Goal: Task Accomplishment & Management: Complete application form

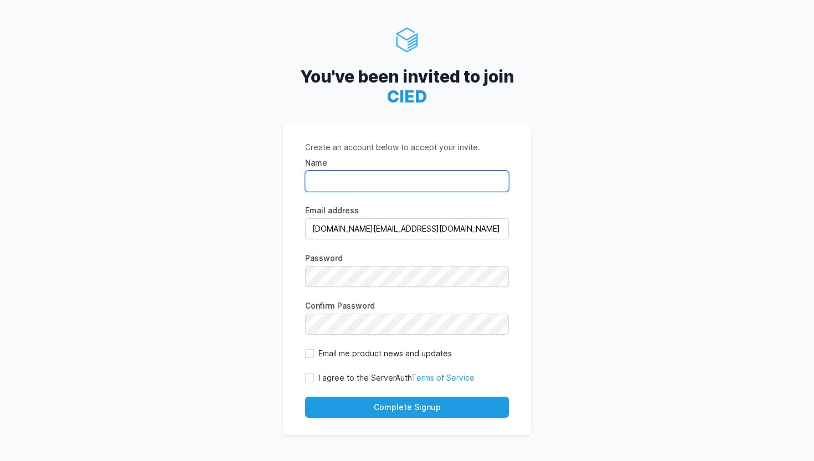
click at [385, 184] on input "Name" at bounding box center [407, 180] width 204 height 21
type input "Sangeeth"
click at [360, 289] on form "Create an account below to accept your invite. Name Sangeeth Email address sang…" at bounding box center [407, 280] width 204 height 276
click at [311, 371] on form "Create an account below to accept your invite. Name Sangeeth Email address sang…" at bounding box center [407, 280] width 204 height 276
click at [309, 380] on input "I agree to the ServerAuth Terms of Service" at bounding box center [309, 377] width 9 height 9
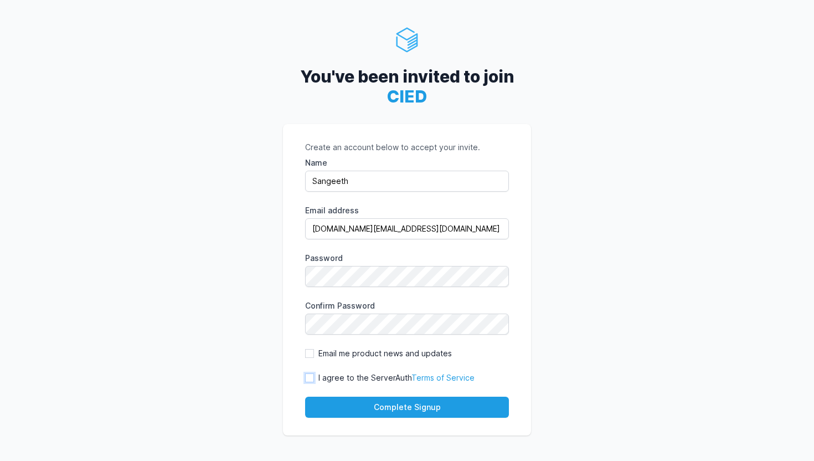
checkbox input "true"
click at [380, 396] on button "Complete Signup" at bounding box center [407, 406] width 204 height 21
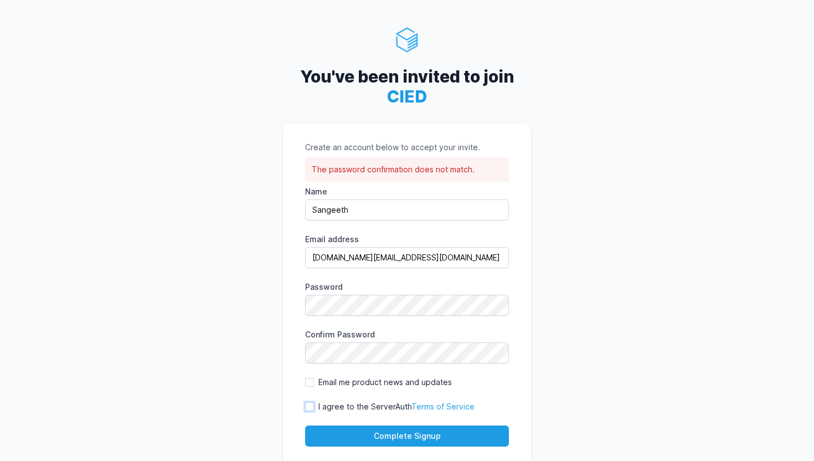
click at [309, 403] on input "I agree to the ServerAuth Terms of Service" at bounding box center [309, 406] width 9 height 9
checkbox input "true"
click at [328, 428] on button "Complete Signup" at bounding box center [407, 435] width 204 height 21
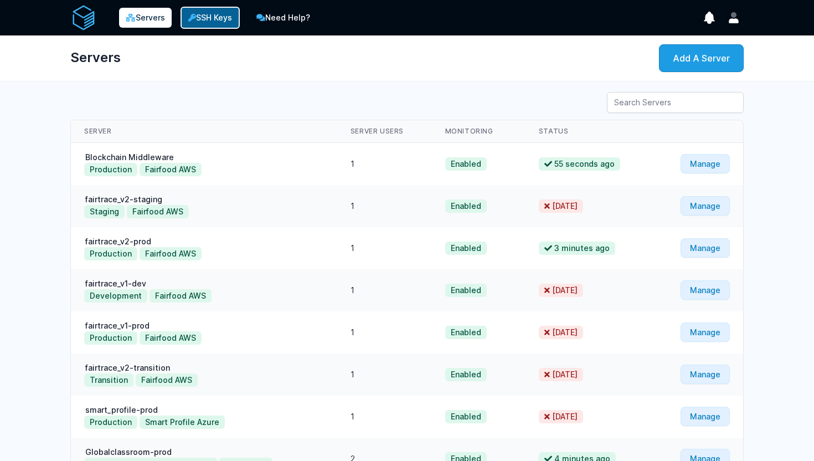
click at [217, 13] on link "SSH Keys" at bounding box center [209, 18] width 59 height 22
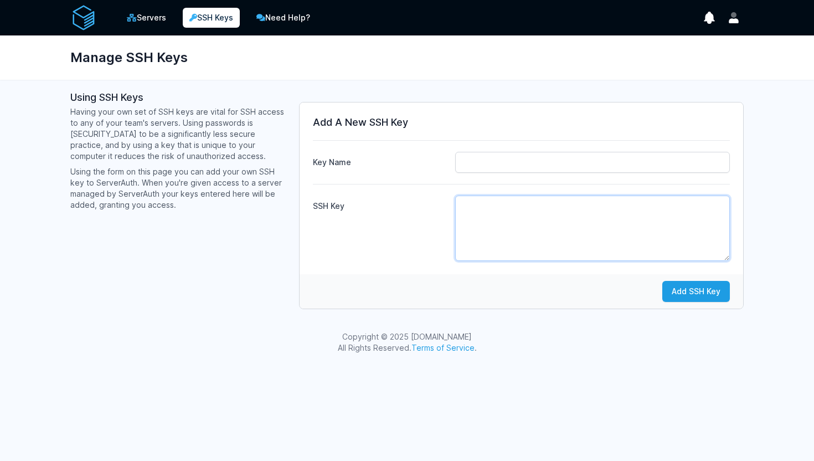
click at [479, 212] on textarea "SSH Key" at bounding box center [592, 227] width 275 height 65
paste textarea "ssh-ed25519 AAAAC3NzaC1lZDI1NTE5AAAAICbTH14aGsTe51Q0zkqBJpmATvPZCEgyIj7BZg0G3Uw…"
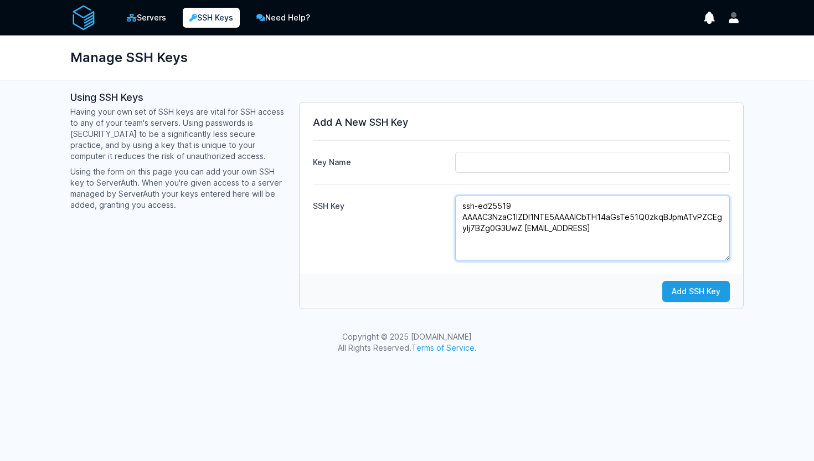
type textarea "ssh-ed25519 AAAAC3NzaC1lZDI1NTE5AAAAICbTH14aGsTe51Q0zkqBJpmATvPZCEgyIj7BZg0G3Uw…"
click at [472, 163] on input "Key Name" at bounding box center [592, 162] width 275 height 21
click at [454, 124] on h3 "Add A New SSH Key" at bounding box center [521, 122] width 417 height 13
click at [463, 154] on input "Key Name" at bounding box center [592, 162] width 275 height 21
type input "w"
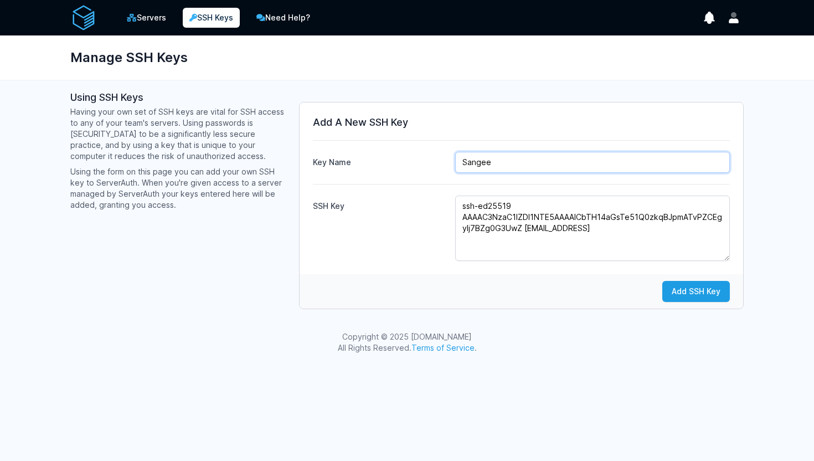
type input "Sangeeth"
click at [374, 224] on div "SSH Key ssh-ed25519 AAAAC3NzaC1lZDI1NTE5AAAAICbTH14aGsTe51Q0zkqBJpmATvPZCEgyIj7…" at bounding box center [521, 222] width 417 height 77
click at [475, 163] on input "Sangeeth" at bounding box center [592, 162] width 275 height 21
click at [485, 163] on input "Sangeeth" at bounding box center [592, 162] width 275 height 21
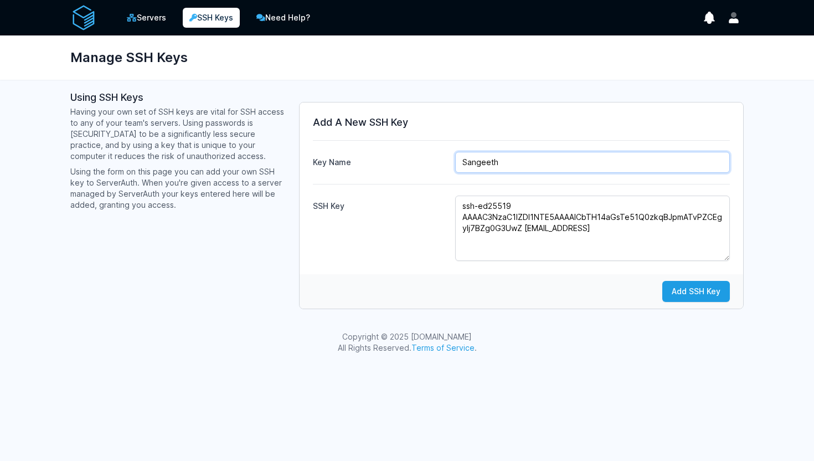
click at [485, 163] on input "Sangeeth" at bounding box center [592, 162] width 275 height 21
click at [487, 166] on input "Sangeeth" at bounding box center [592, 162] width 275 height 21
click at [425, 226] on div "SSH Key ssh-ed25519 AAAAC3NzaC1lZDI1NTE5AAAAICbTH14aGsTe51Q0zkqBJpmATvPZCEgyIj7…" at bounding box center [521, 222] width 417 height 77
click at [511, 163] on input "Key Name" at bounding box center [592, 162] width 275 height 21
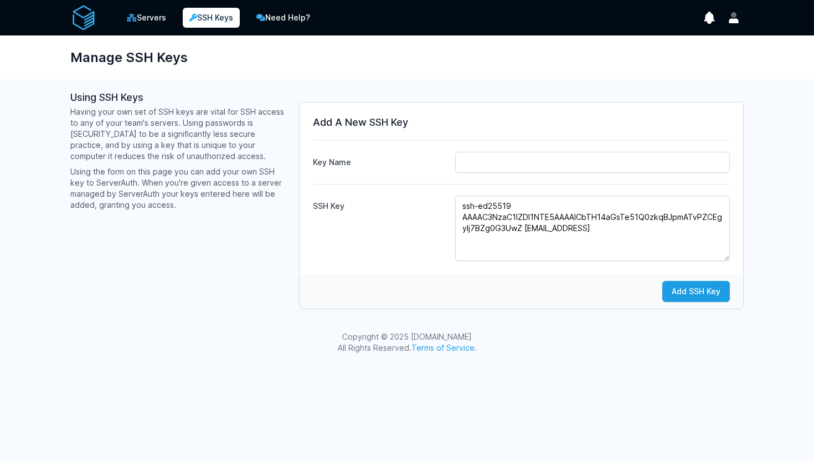
click at [338, 267] on div "Add A New SSH Key Key Name SSH Key ssh-ed25519 AAAAC3NzaC1lZDI1NTE5AAAAICbTH14a…" at bounding box center [520, 188] width 443 height 172
click at [510, 164] on input "Key Name" at bounding box center [592, 162] width 275 height 21
click at [406, 194] on div "SSH Key ssh-ed25519 AAAAC3NzaC1lZDI1NTE5AAAAICbTH14aGsTe51Q0zkqBJpmATvPZCEgyIj7…" at bounding box center [521, 222] width 417 height 77
click at [490, 168] on input "Key Name" at bounding box center [592, 162] width 275 height 21
click at [531, 166] on input "Key Name" at bounding box center [592, 162] width 275 height 21
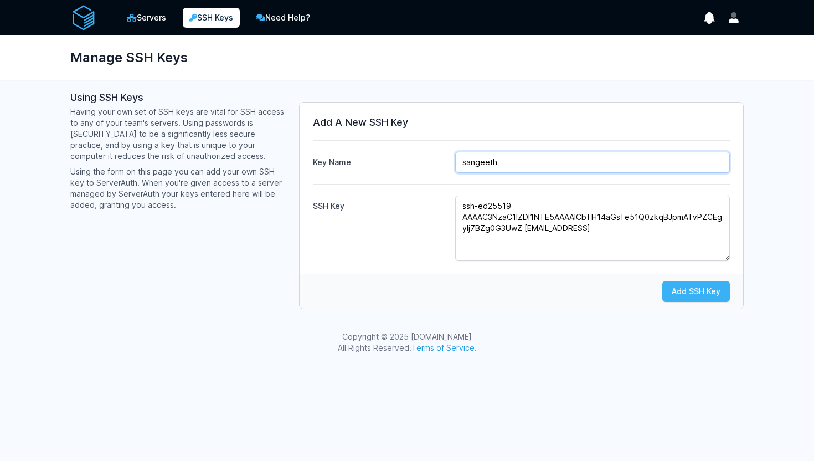
type input "sangeeth"
click at [685, 294] on button "Add SSH Key" at bounding box center [696, 291] width 68 height 21
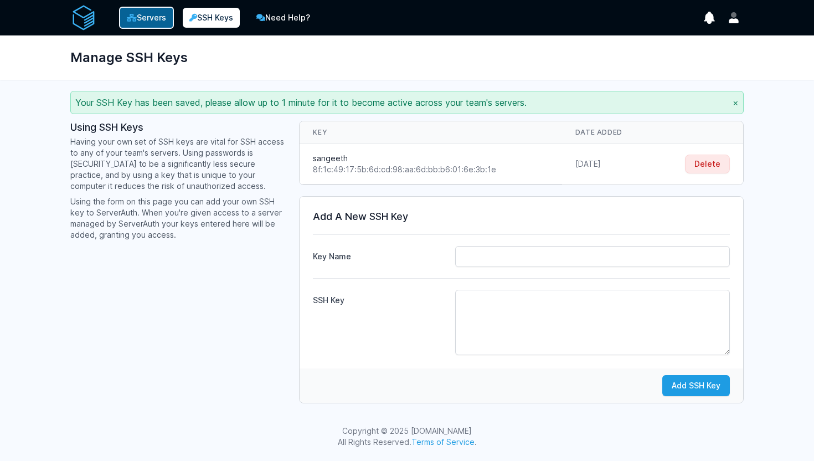
click at [144, 23] on link "Servers" at bounding box center [146, 18] width 55 height 22
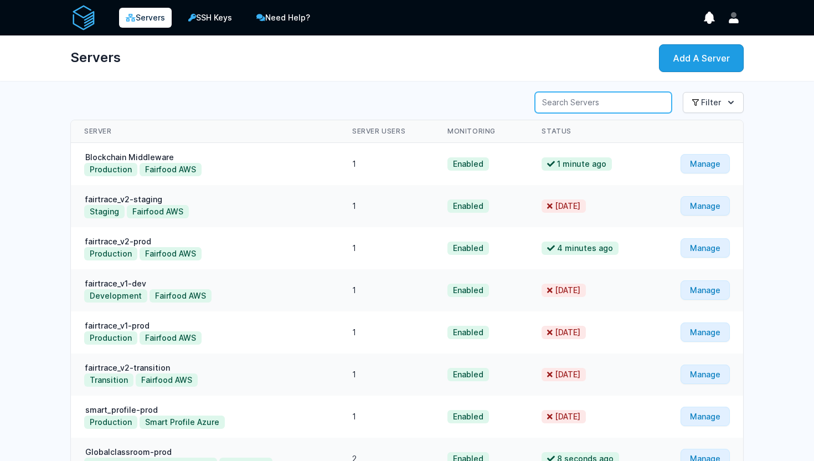
click at [618, 110] on input "Server Search" at bounding box center [603, 102] width 137 height 21
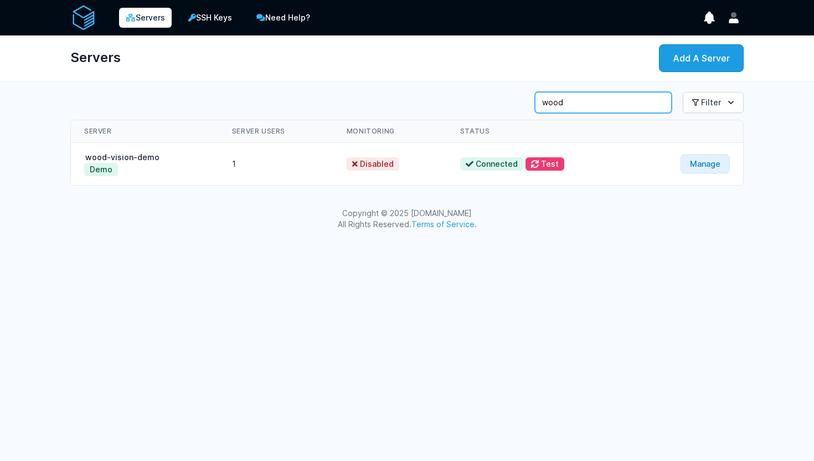
type input "wood"
click at [140, 163] on div "Demo" at bounding box center [144, 169] width 121 height 13
click at [712, 171] on link "Manage" at bounding box center [704, 163] width 49 height 19
click at [166, 162] on td "wood-vision-demo Demo" at bounding box center [145, 164] width 148 height 43
click at [696, 170] on link "Manage" at bounding box center [704, 163] width 49 height 19
